Goal: Transaction & Acquisition: Purchase product/service

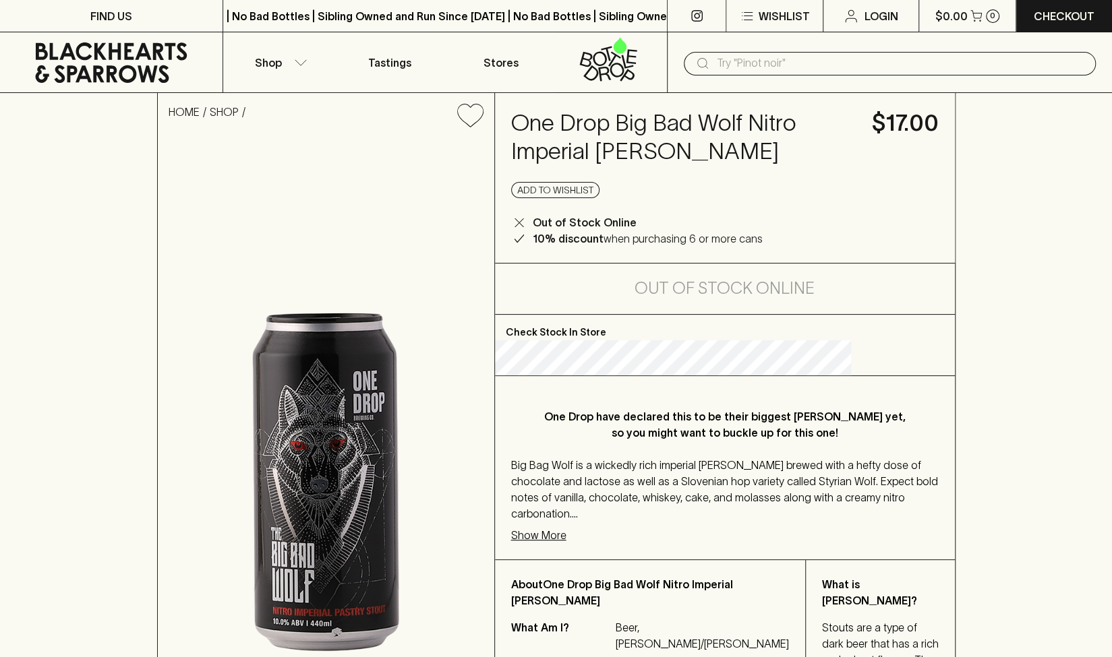
click at [413, 471] on img at bounding box center [326, 430] width 336 height 584
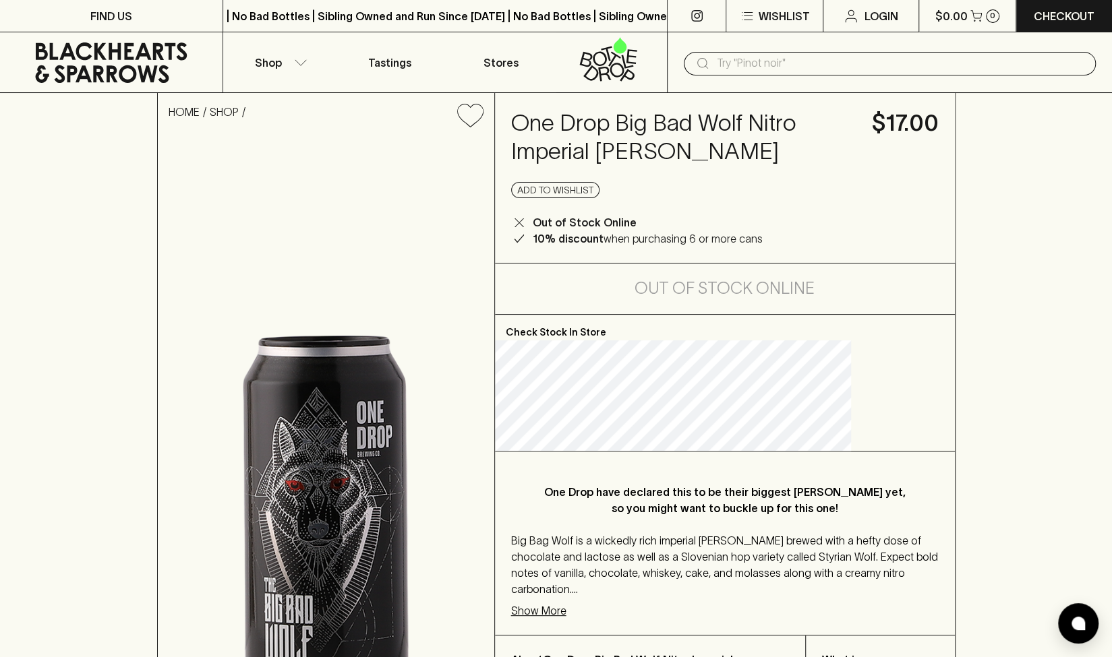
click at [390, 462] on img at bounding box center [326, 467] width 336 height 659
